Goal: Transaction & Acquisition: Purchase product/service

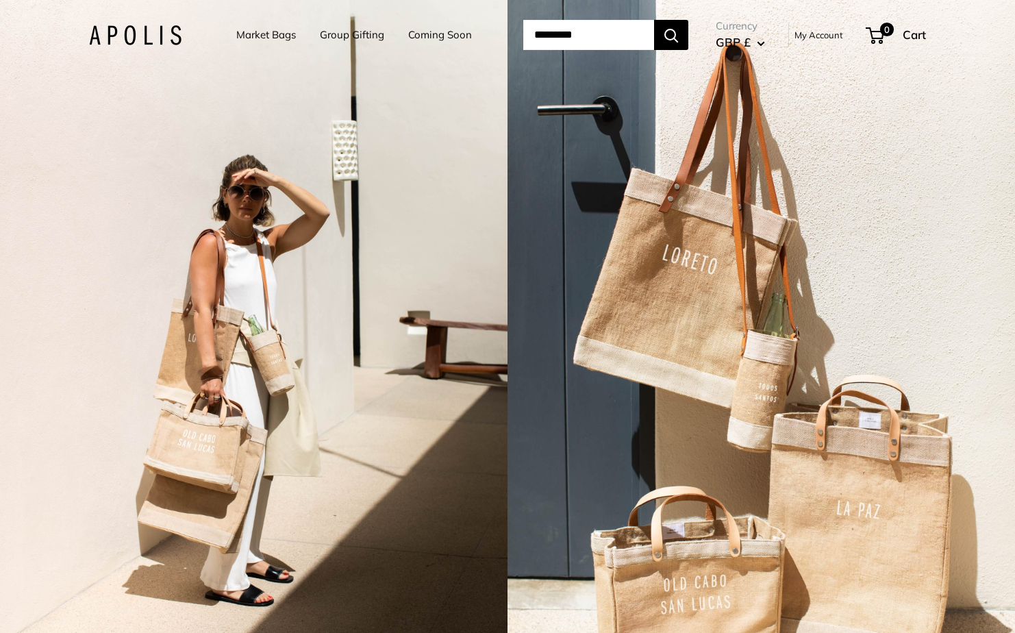
click at [264, 40] on link "Market Bags" at bounding box center [266, 34] width 60 height 19
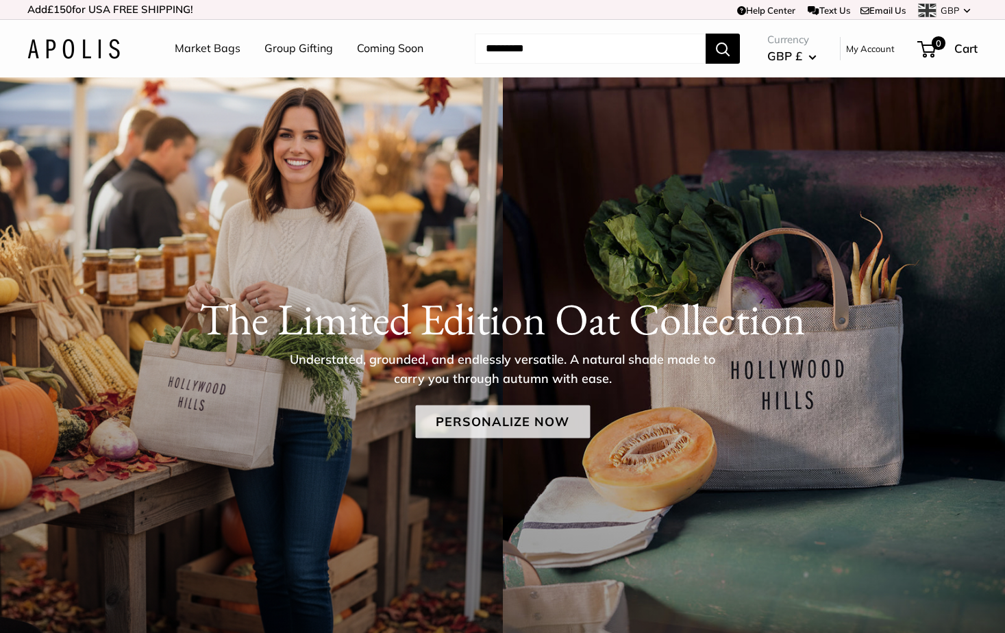
click at [496, 422] on link "Personalize Now" at bounding box center [502, 421] width 175 height 33
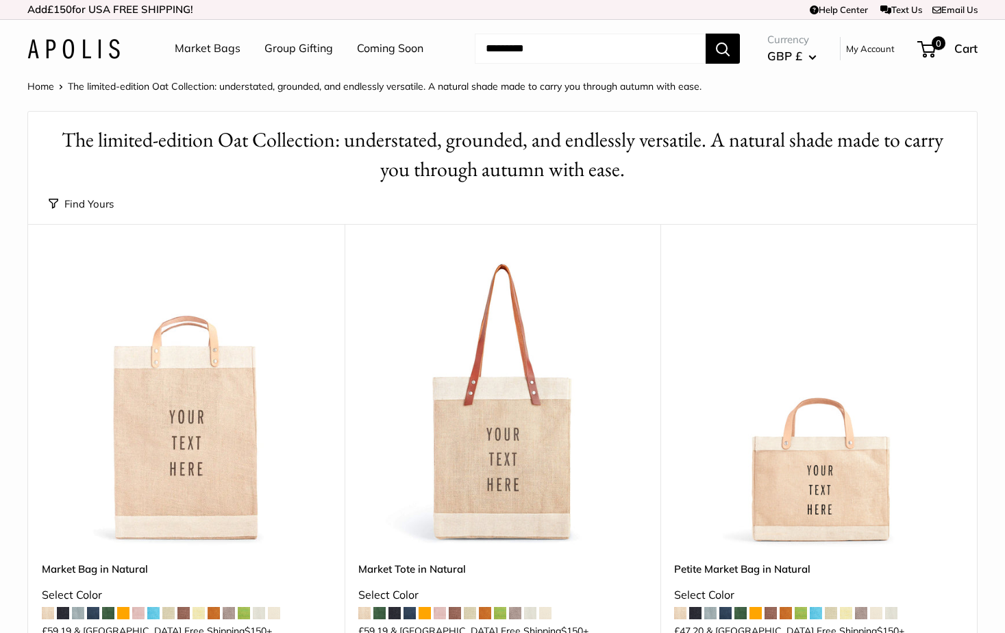
scroll to position [68, 0]
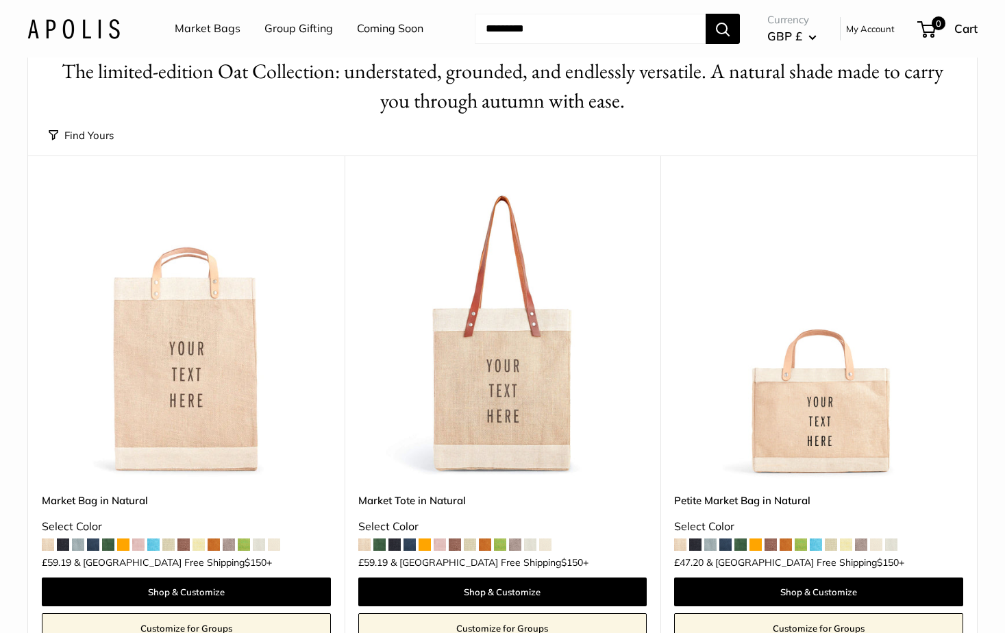
click at [0, 0] on img at bounding box center [0, 0] width 0 height 0
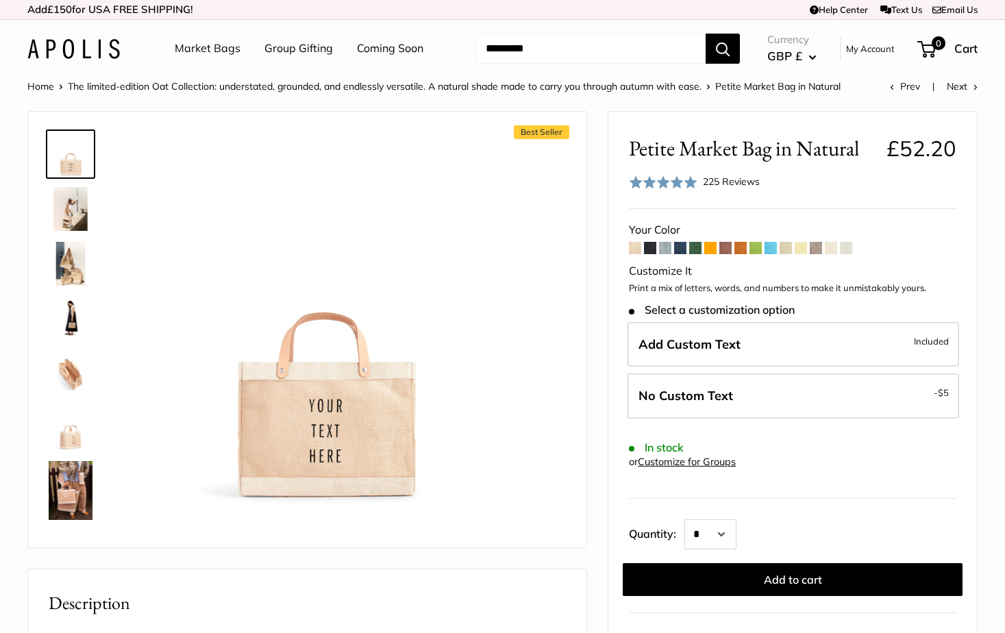
click at [646, 245] on span at bounding box center [650, 248] width 12 height 12
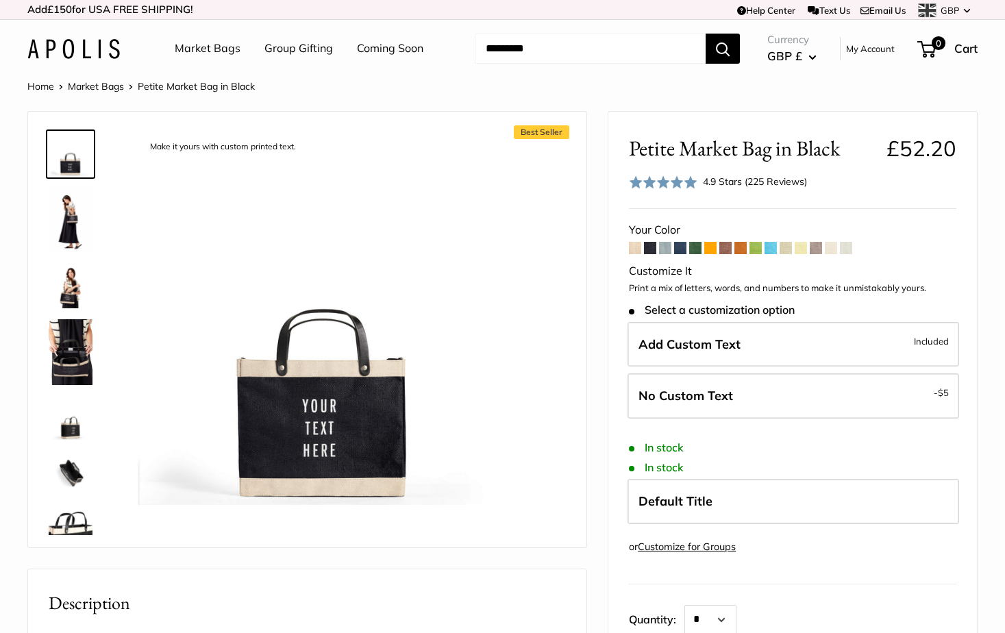
click at [680, 247] on span at bounding box center [680, 248] width 12 height 12
